Goal: Task Accomplishment & Management: Complete application form

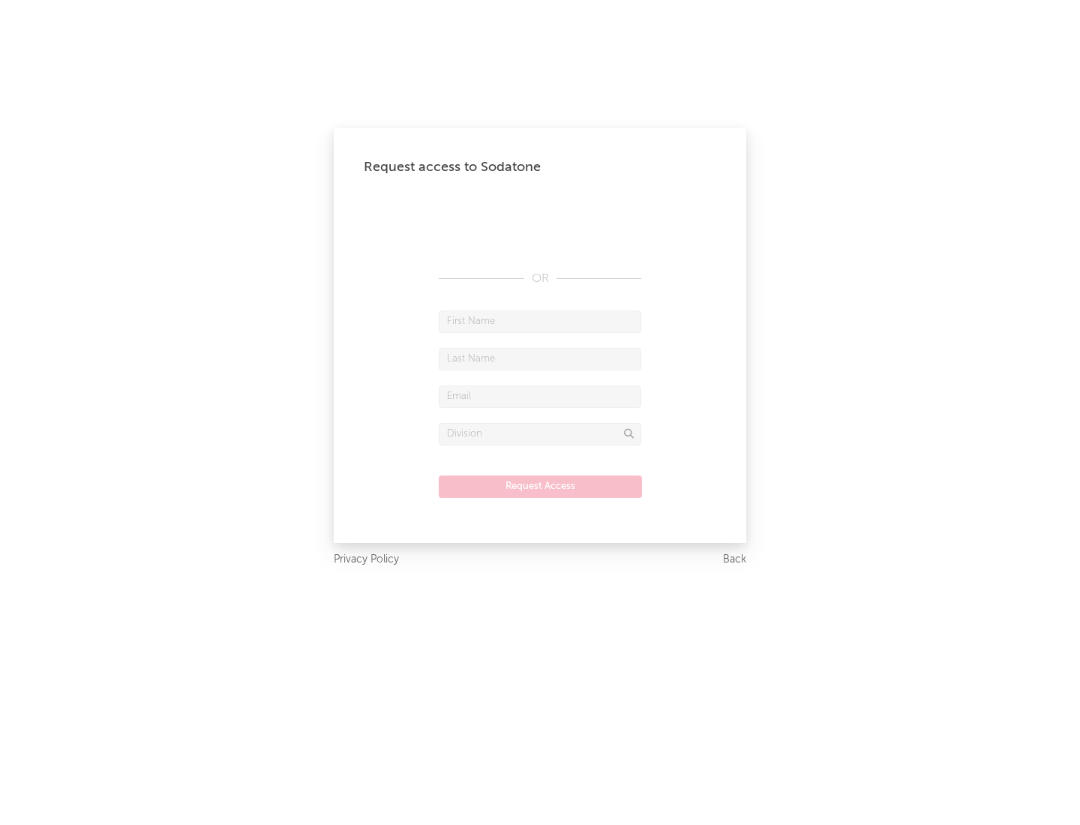
click at [540, 321] on input "text" at bounding box center [540, 322] width 203 height 23
type input "[PERSON_NAME]"
click at [540, 359] on input "text" at bounding box center [540, 359] width 203 height 23
type input "[PERSON_NAME]"
click at [540, 396] on input "text" at bounding box center [540, 397] width 203 height 23
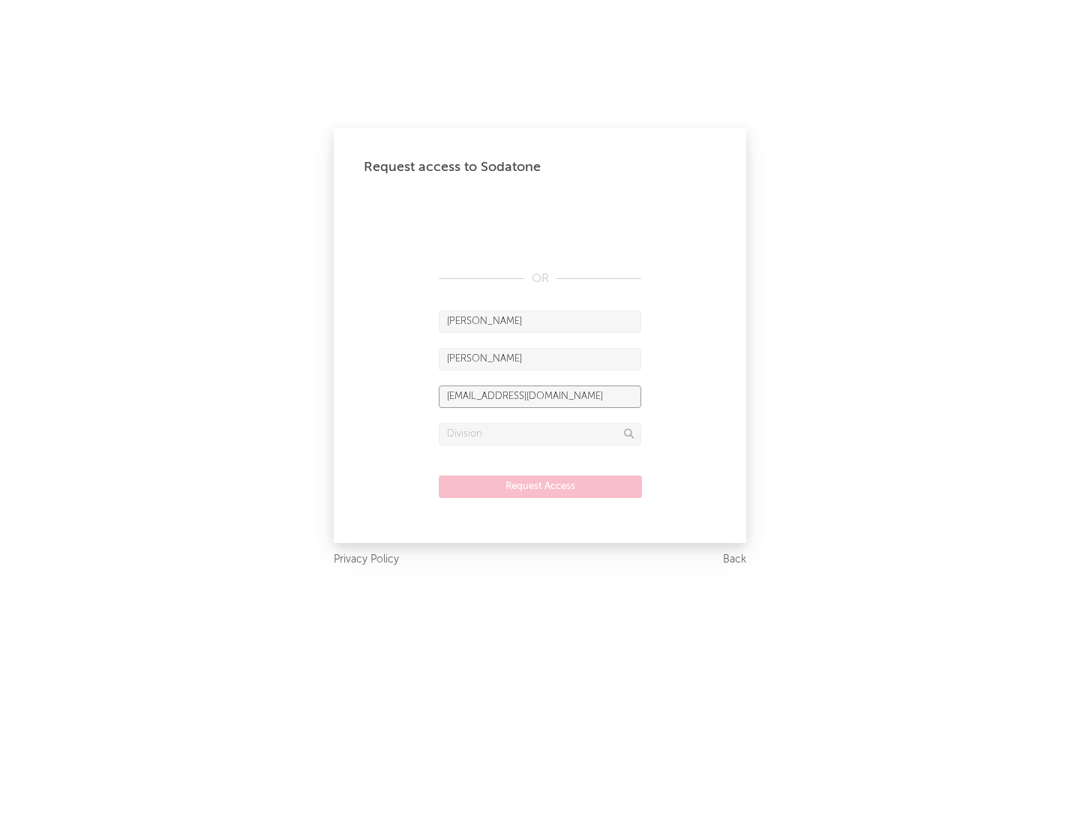
type input "[EMAIL_ADDRESS][DOMAIN_NAME]"
click at [540, 434] on input "text" at bounding box center [540, 434] width 203 height 23
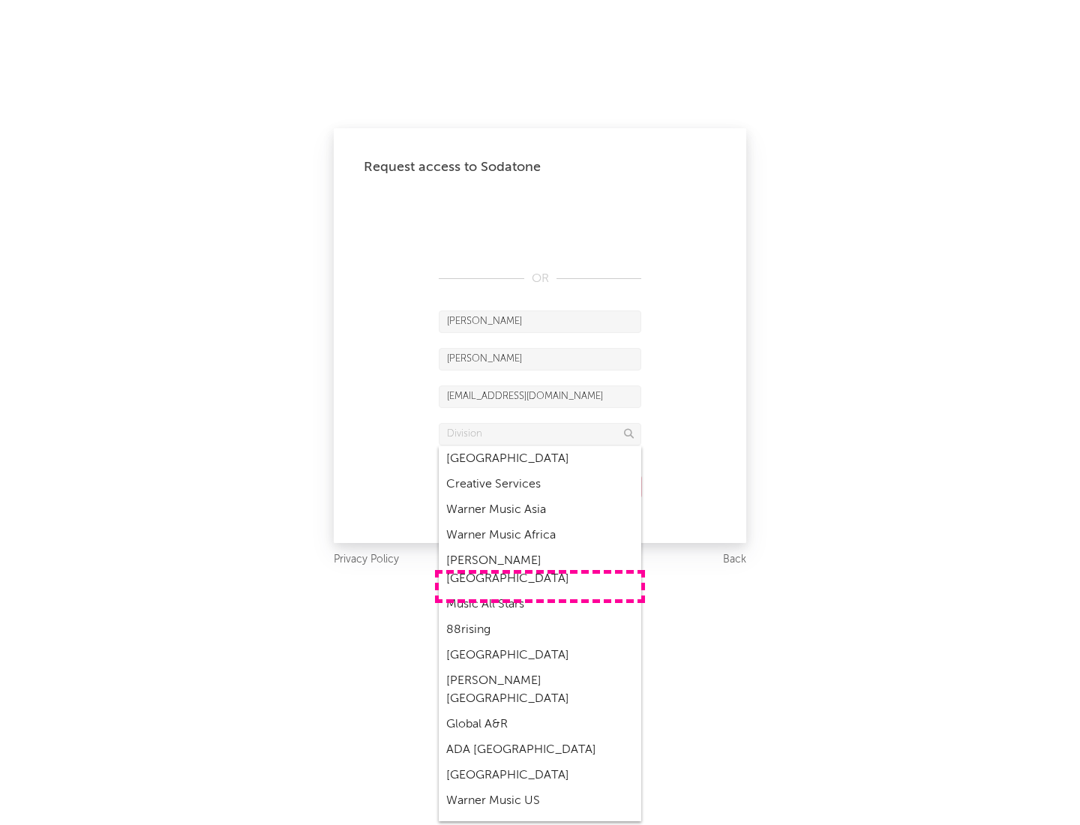
click at [540, 592] on div "Music All Stars" at bounding box center [540, 605] width 203 height 26
type input "Music All Stars"
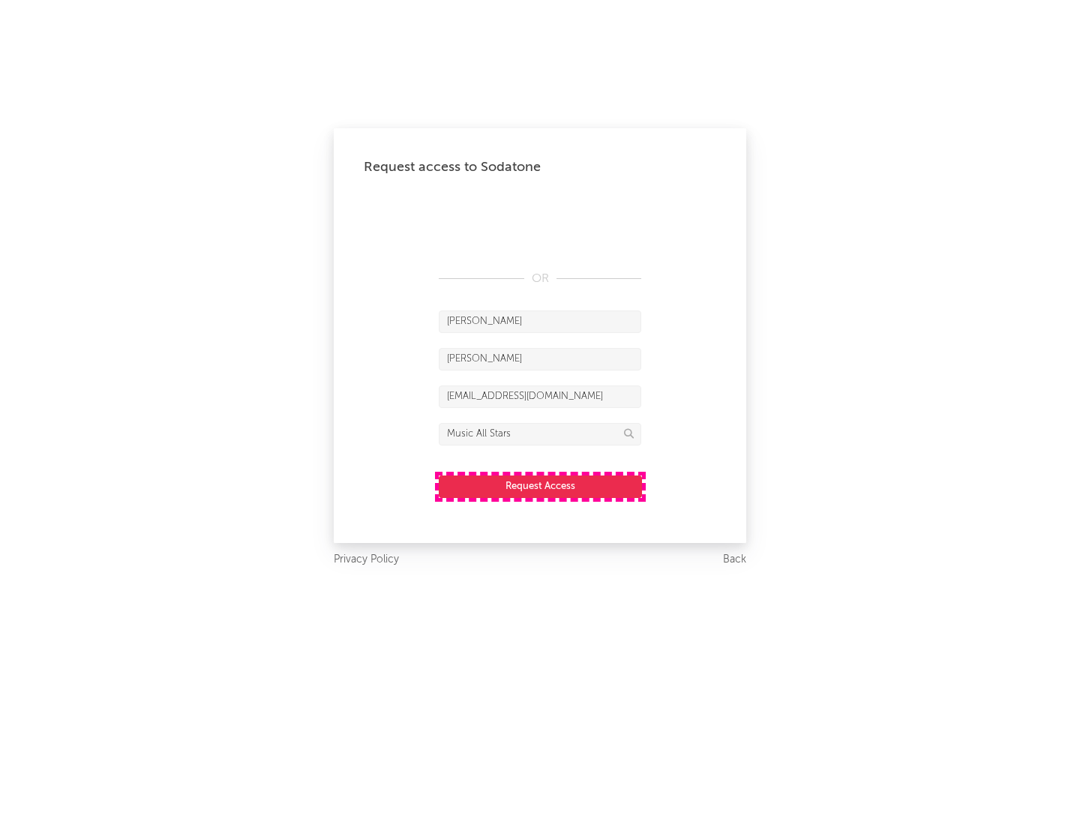
click at [540, 486] on button "Request Access" at bounding box center [540, 487] width 203 height 23
